Goal: Task Accomplishment & Management: Use online tool/utility

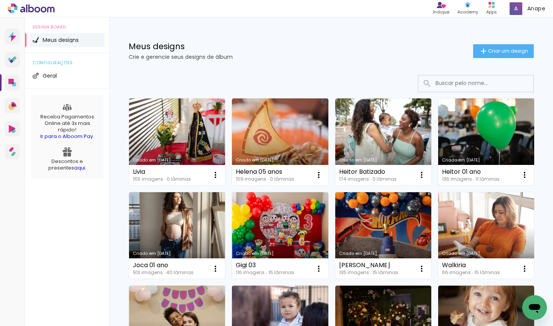
click at [460, 130] on link "Criado em [DATE]" at bounding box center [486, 141] width 96 height 87
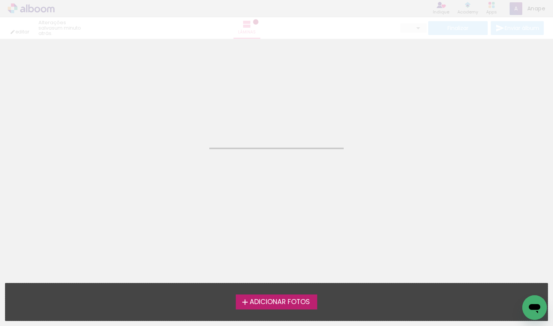
click at [380, 169] on neon-animated-pages "Confirmar Cancelar" at bounding box center [276, 182] width 553 height 287
